Goal: Navigation & Orientation: Understand site structure

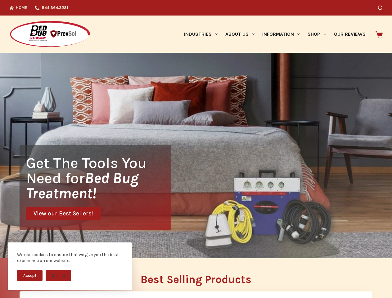
click at [196, 149] on div "Get The Tools You Need for Bed Bug Treatment! View our Best Sellers!" at bounding box center [196, 155] width 392 height 205
click at [30, 275] on button "Accept" at bounding box center [29, 275] width 25 height 11
click at [58, 275] on button "Decline" at bounding box center [58, 275] width 25 height 11
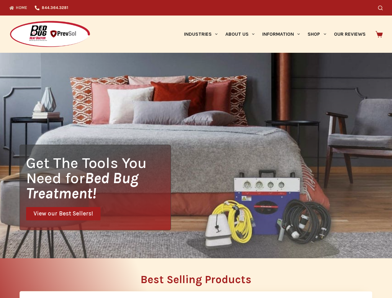
click at [382, 8] on icon "Search" at bounding box center [380, 8] width 5 height 5
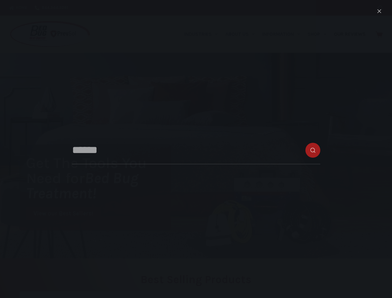
click at [203, 34] on link "Industries" at bounding box center [200, 34] width 41 height 37
click at [242, 34] on link "About Us" at bounding box center [239, 34] width 37 height 37
click at [283, 34] on link "Information" at bounding box center [280, 34] width 45 height 37
click at [319, 34] on link "Shop" at bounding box center [317, 34] width 26 height 37
